Goal: Transaction & Acquisition: Purchase product/service

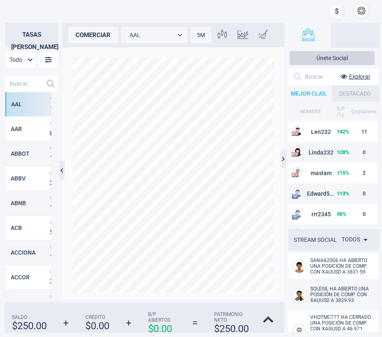
scroll to position [8, 8]
click at [20, 84] on input "text" at bounding box center [23, 84] width 37 height 16
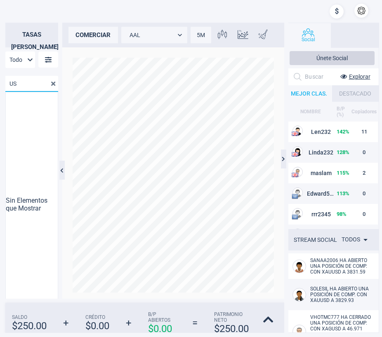
type input "U"
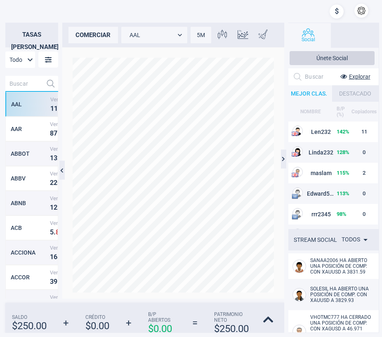
scroll to position [216, 45]
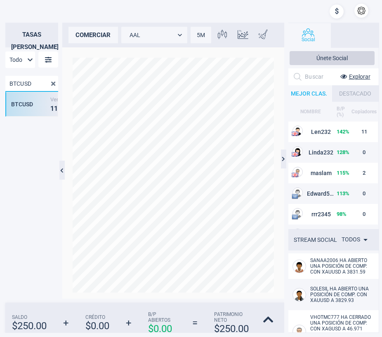
type input "BTCUSD"
click at [19, 106] on div "BTCUSD" at bounding box center [29, 104] width 37 height 7
type input "BTCUSD"
click at [91, 27] on div "comerciar" at bounding box center [92, 35] width 49 height 16
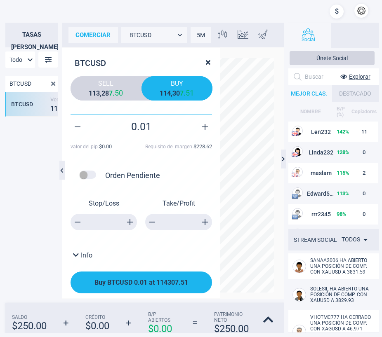
click at [155, 287] on button "Buy BTCUSD 0.01 at 114307.51" at bounding box center [140, 283] width 141 height 22
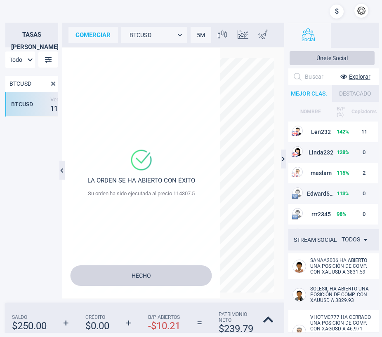
click at [141, 268] on button "Hecho" at bounding box center [140, 275] width 141 height 21
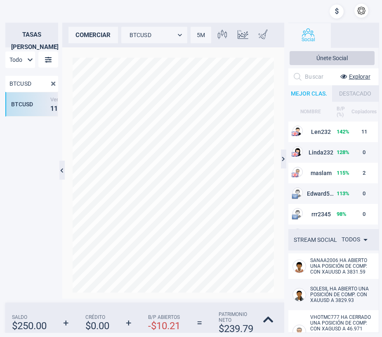
click at [112, 38] on div "comerciar" at bounding box center [92, 35] width 49 height 16
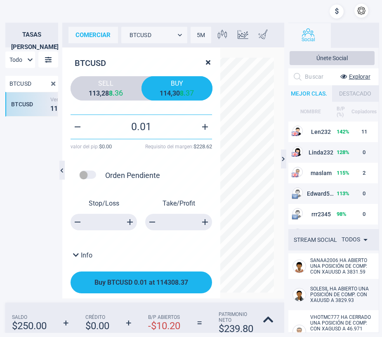
click at [151, 286] on span "Buy BTCUSD 0.01 at 114308.37" at bounding box center [141, 283] width 94 height 8
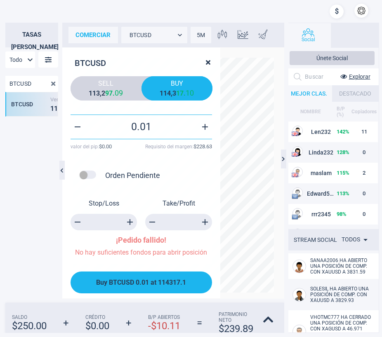
click at [163, 284] on span "Buy BTCUSD 0.01 at 114317.1" at bounding box center [141, 283] width 90 height 8
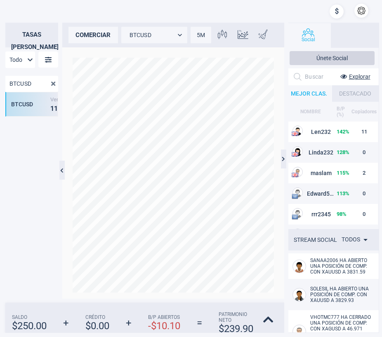
click at [97, 35] on div "comerciar" at bounding box center [92, 35] width 49 height 16
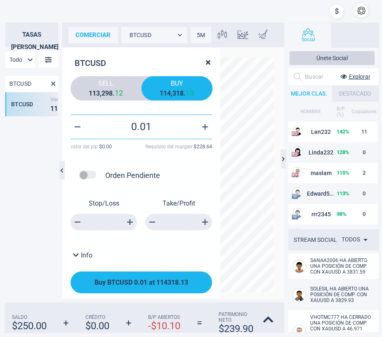
click at [129, 280] on span "Buy BTCUSD 0.01 at 114318.13" at bounding box center [141, 283] width 94 height 8
click at [129, 279] on span "Buy BTCUSD 0.01 at 114318.13" at bounding box center [141, 283] width 94 height 8
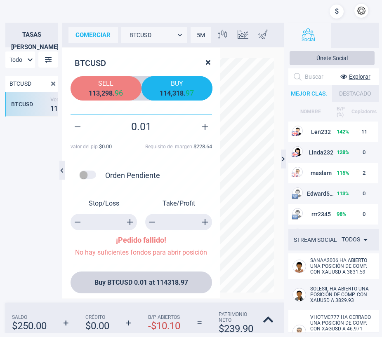
click at [98, 89] on div "1 1 3 , 2 9 8 . 9 6" at bounding box center [106, 93] width 59 height 9
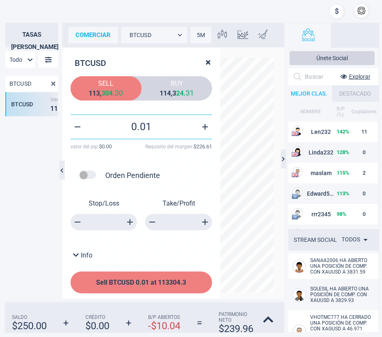
click at [154, 293] on button "Sell BTCUSD 0.01 at 113304.3" at bounding box center [140, 283] width 141 height 22
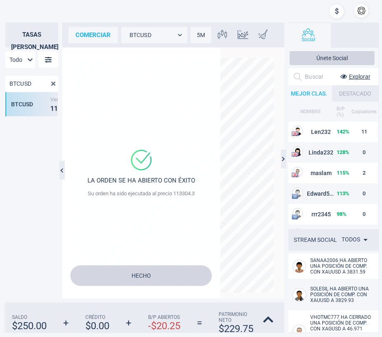
click at [151, 270] on button "Hecho" at bounding box center [140, 275] width 141 height 21
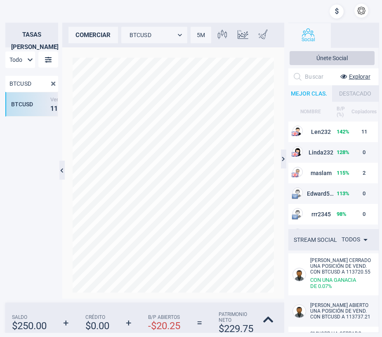
click at [359, 11] on button "button" at bounding box center [361, 11] width 14 height 14
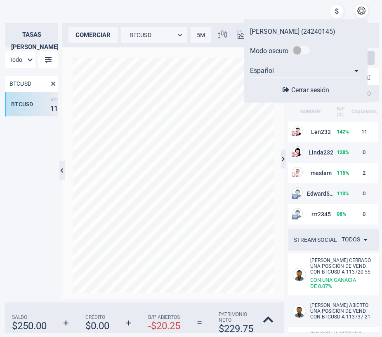
click at [291, 94] on button "Cerrar sesión" at bounding box center [306, 90] width 52 height 9
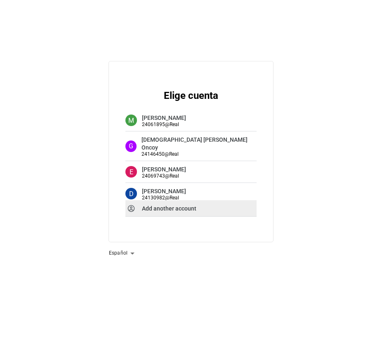
click at [171, 216] on div "Add another account" at bounding box center [190, 208] width 131 height 16
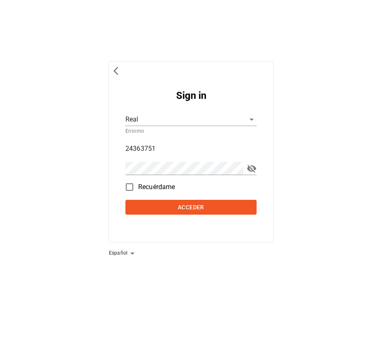
click at [165, 152] on input "24363751" at bounding box center [190, 148] width 131 height 13
type input "V"
paste input "24352374"
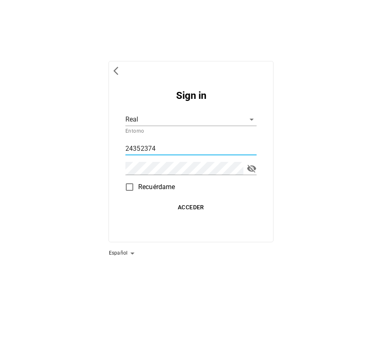
type input "24352374"
click at [210, 202] on span "Acceder" at bounding box center [191, 207] width 124 height 10
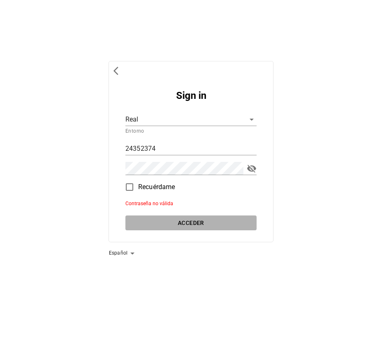
click at [195, 222] on span "Acceder" at bounding box center [191, 223] width 124 height 10
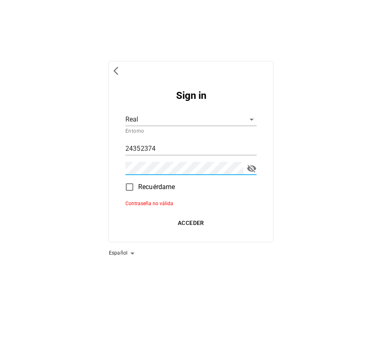
click at [187, 220] on span "Acceder" at bounding box center [191, 223] width 124 height 10
click at [207, 223] on span "Acceder" at bounding box center [191, 223] width 124 height 10
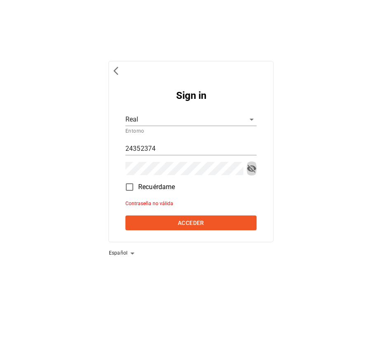
click at [248, 171] on span "toggle password visibility" at bounding box center [251, 169] width 10 height 10
click at [215, 235] on div "Sign in Real d1cd098f-4900-407f-8684-966e476547c2 Entorno 24352374 Recuérdame C…" at bounding box center [190, 151] width 165 height 181
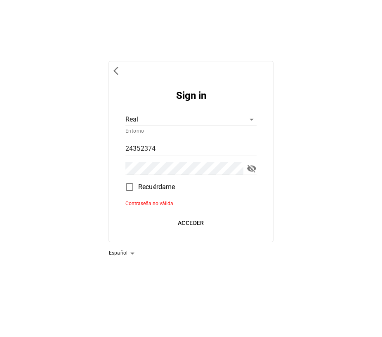
click at [213, 227] on span "Acceder" at bounding box center [191, 223] width 124 height 10
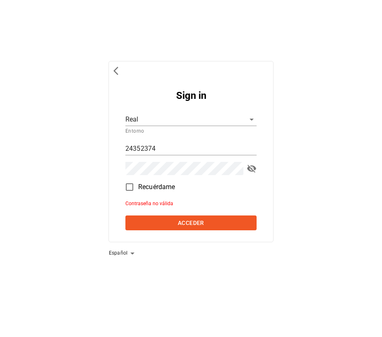
click at [250, 171] on span "toggle password visibility" at bounding box center [251, 169] width 10 height 10
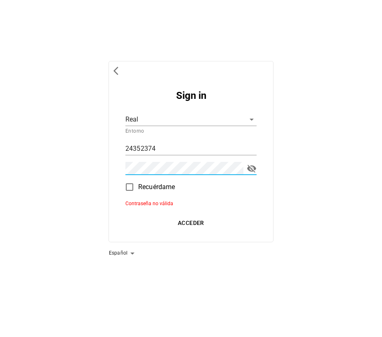
click at [200, 222] on span "Acceder" at bounding box center [191, 223] width 124 height 10
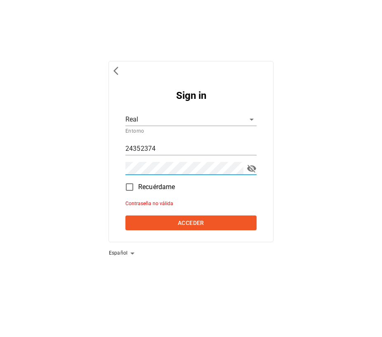
click at [201, 216] on form "Sign in Real d1cd098f-4900-407f-8684-966e476547c2 Entorno 24352374 Recuérdame C…" at bounding box center [190, 162] width 131 height 145
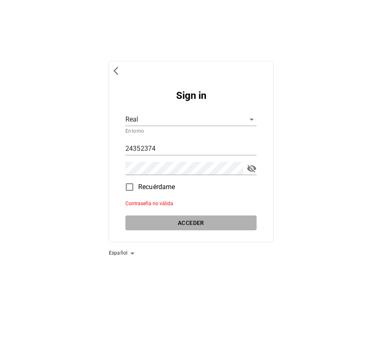
click at [204, 221] on span "Acceder" at bounding box center [191, 223] width 124 height 10
